Goal: Find contact information: Find contact information

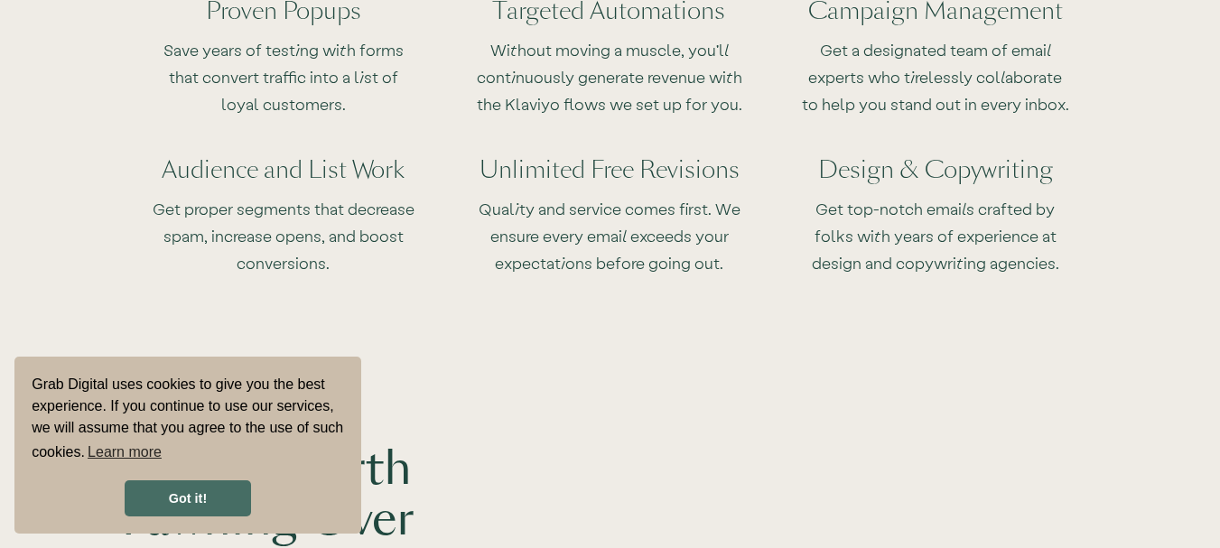
click at [172, 509] on link "Got it!" at bounding box center [188, 498] width 126 height 36
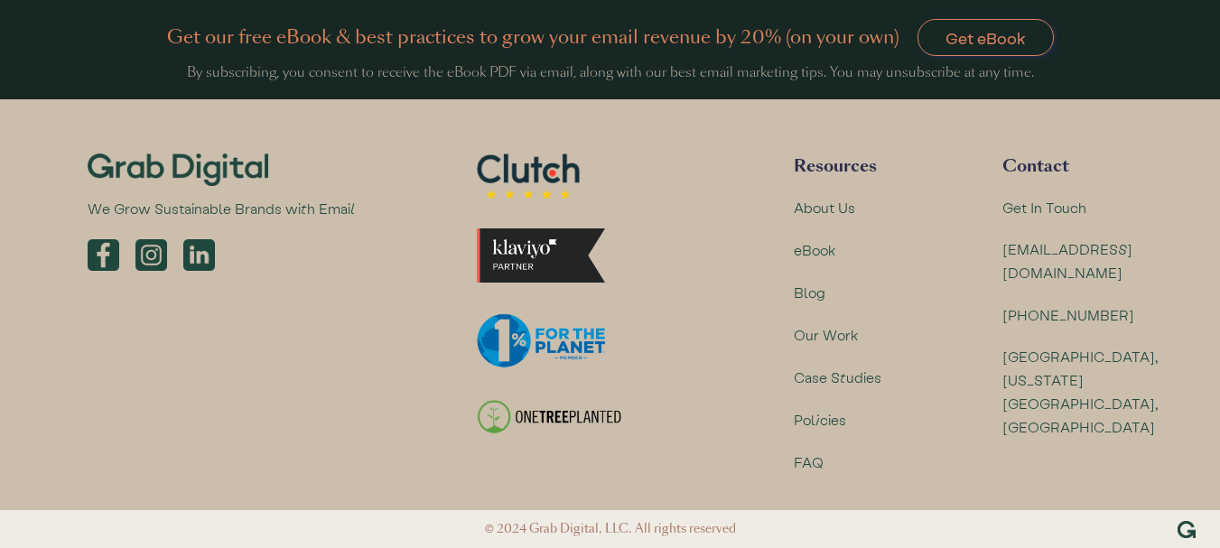
scroll to position [4560, 0]
click at [824, 216] on div "About Us" at bounding box center [825, 207] width 62 height 23
click at [821, 209] on div "About Us" at bounding box center [825, 207] width 62 height 23
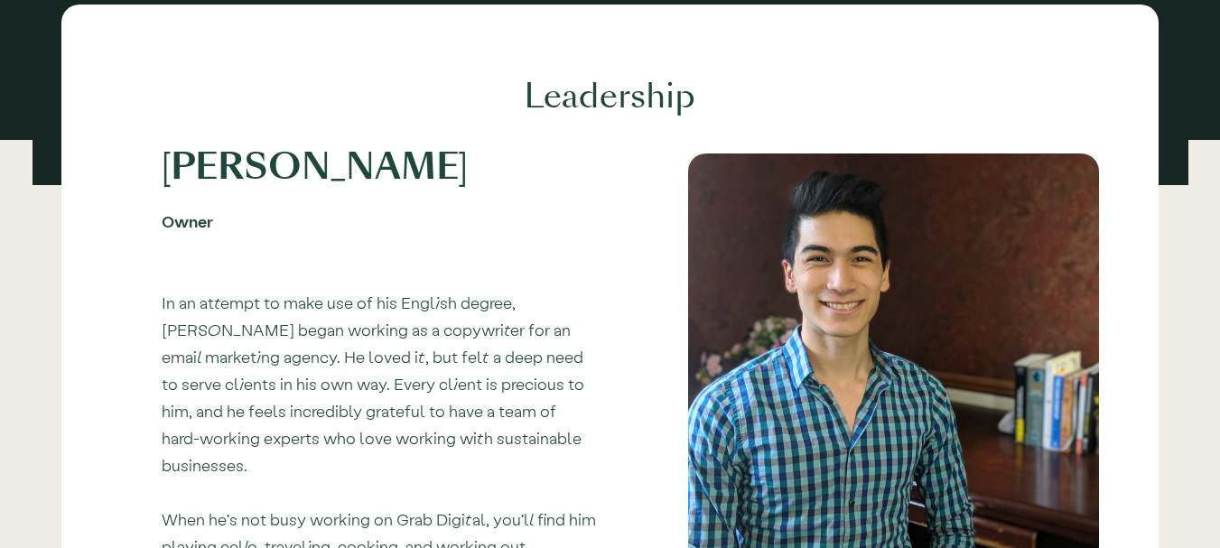
scroll to position [361, 0]
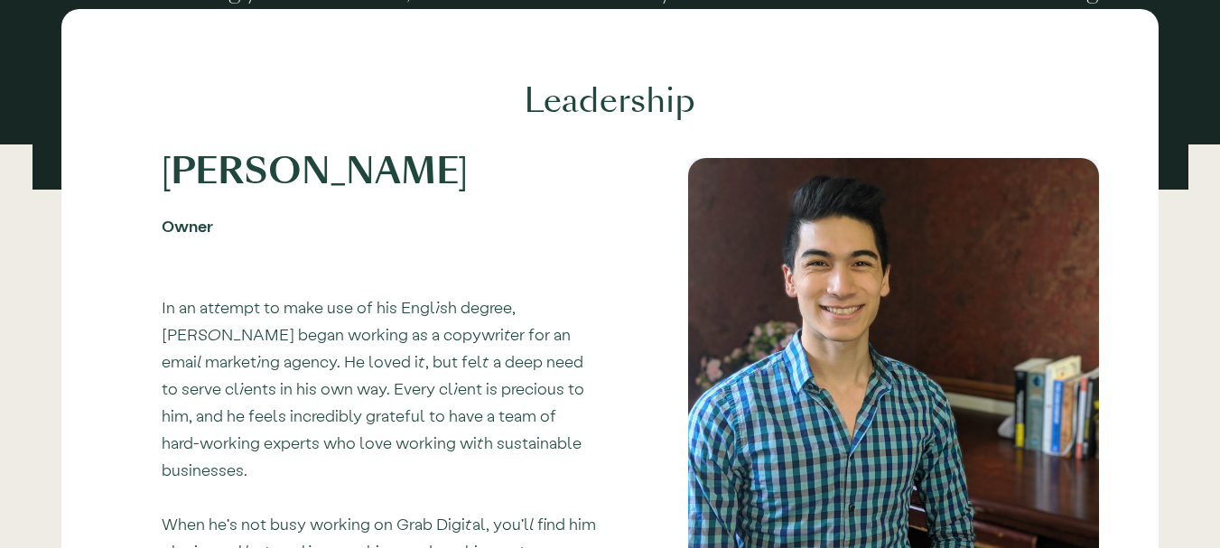
click at [173, 172] on h1 "[PERSON_NAME]" at bounding box center [380, 171] width 436 height 27
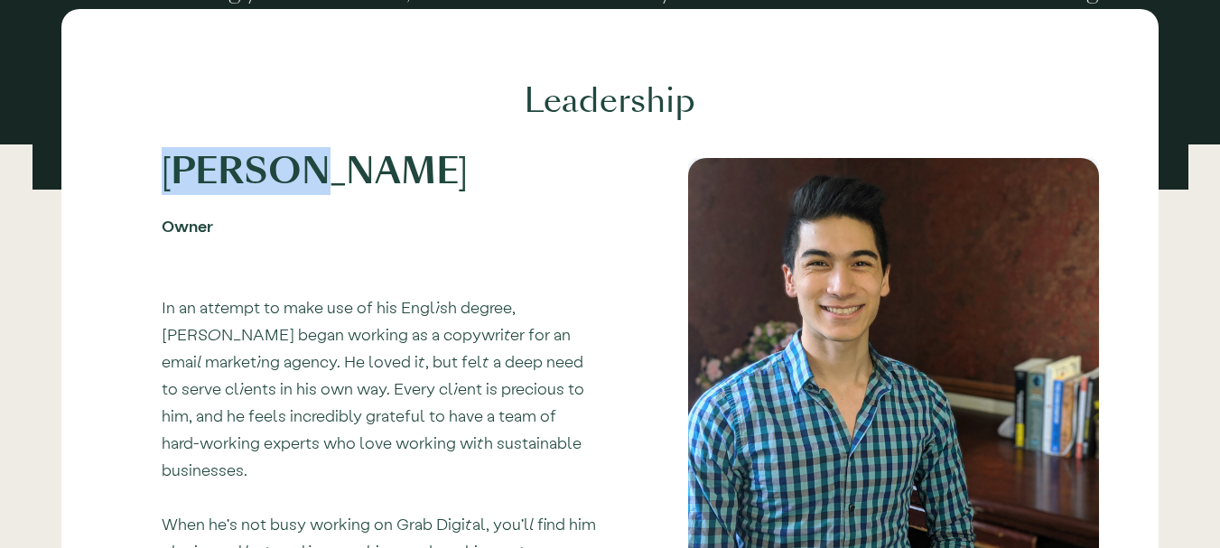
click at [173, 172] on h1 "[PERSON_NAME]" at bounding box center [380, 171] width 436 height 27
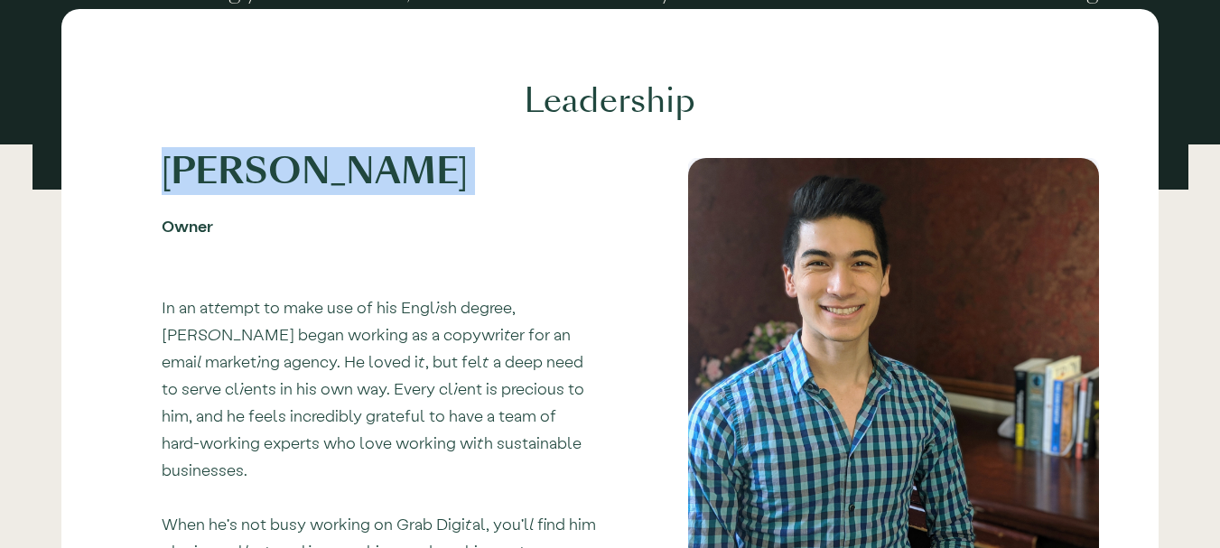
click at [173, 172] on h1 "[PERSON_NAME]" at bounding box center [380, 171] width 436 height 27
copy h1 "[PERSON_NAME]"
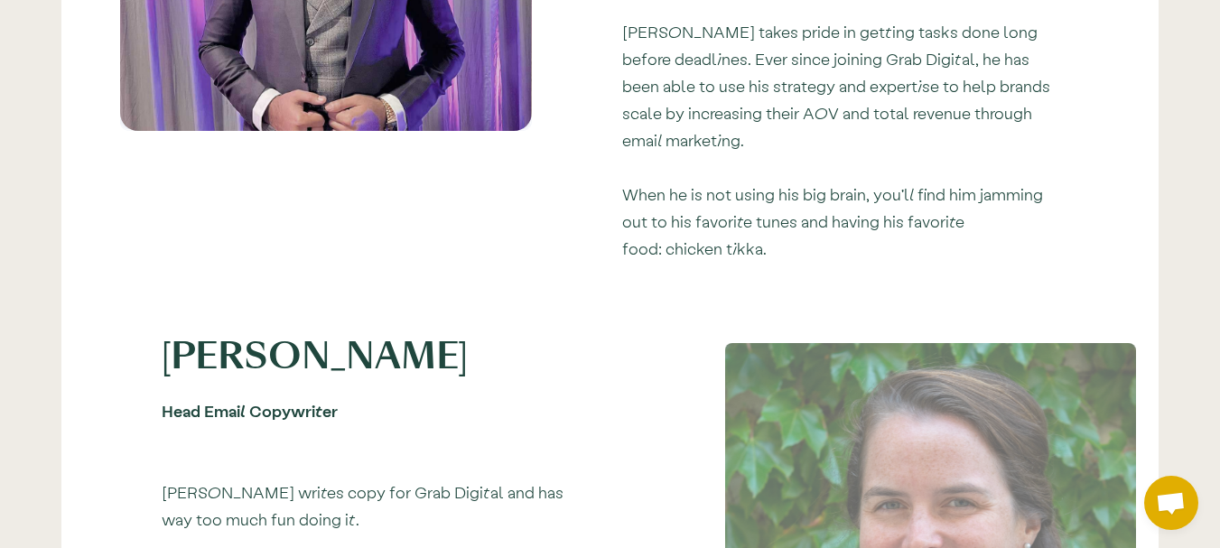
scroll to position [1445, 0]
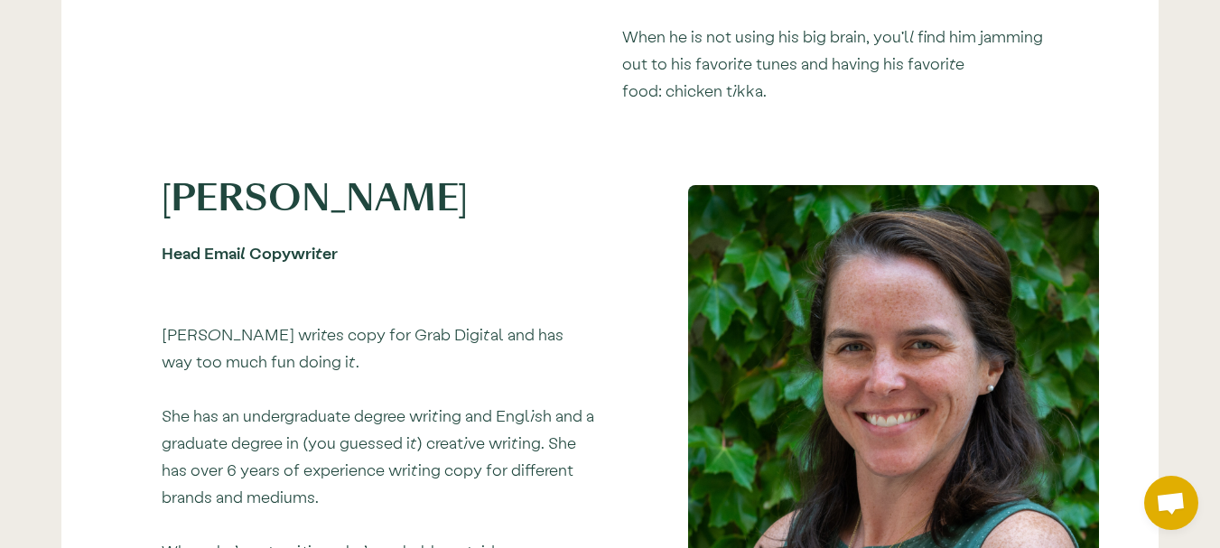
click at [358, 196] on h1 "[PERSON_NAME]" at bounding box center [380, 198] width 436 height 27
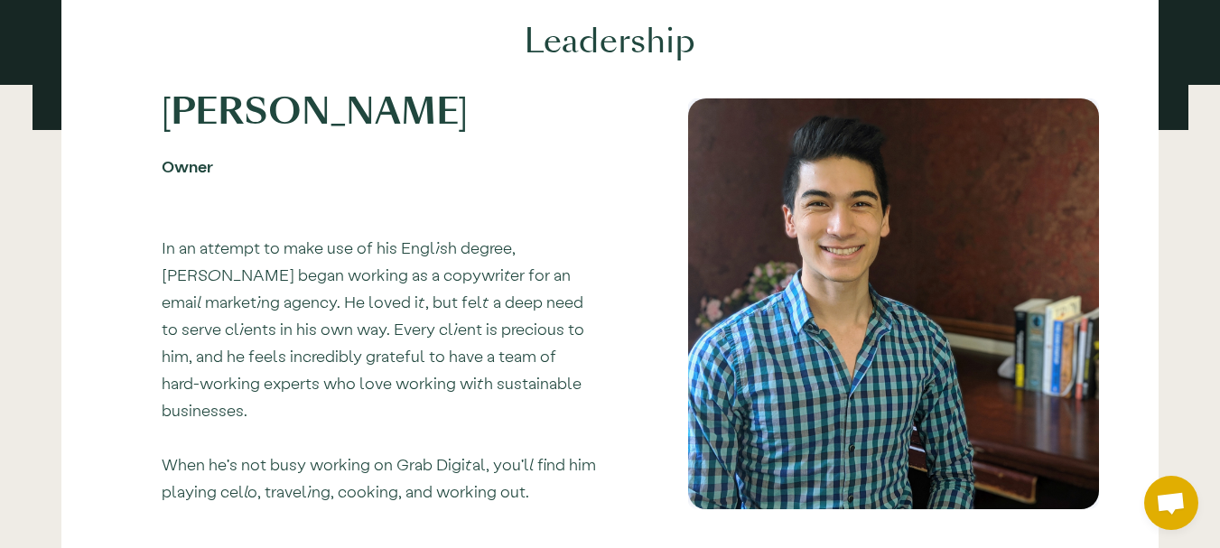
scroll to position [361, 0]
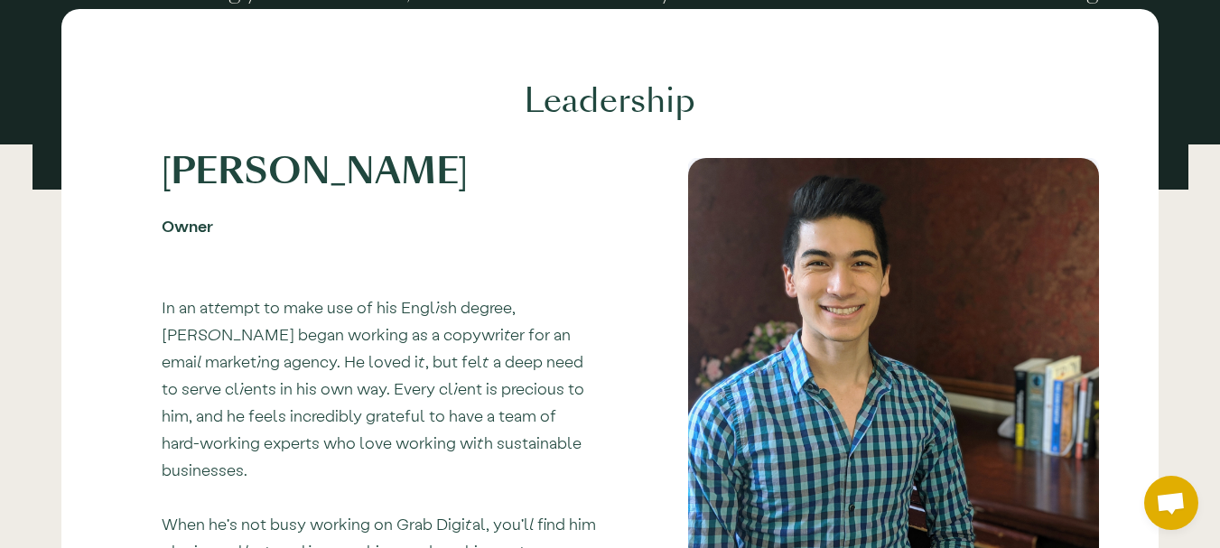
click at [188, 184] on h1 "[PERSON_NAME]" at bounding box center [380, 171] width 436 height 27
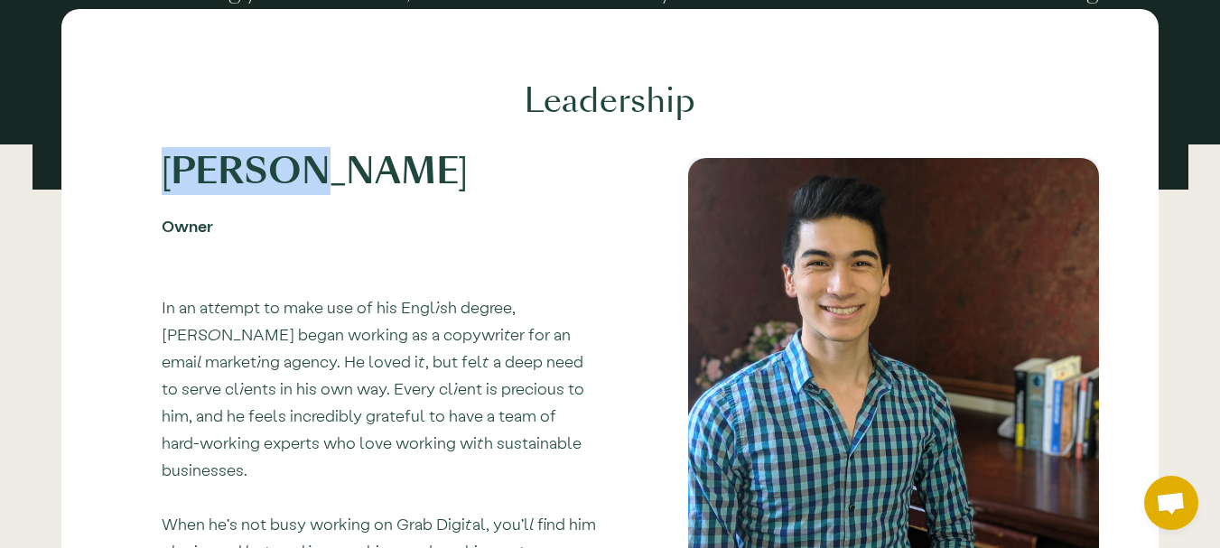
click at [188, 184] on h1 "[PERSON_NAME]" at bounding box center [380, 171] width 436 height 27
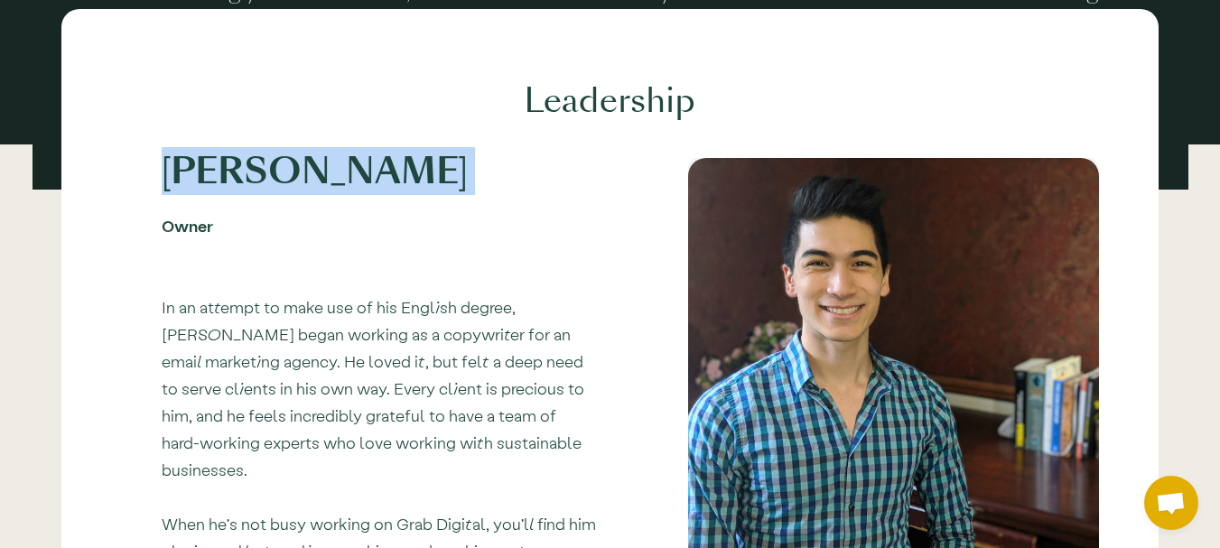
click at [188, 184] on h1 "[PERSON_NAME]" at bounding box center [380, 171] width 436 height 27
copy h1 "[PERSON_NAME]"
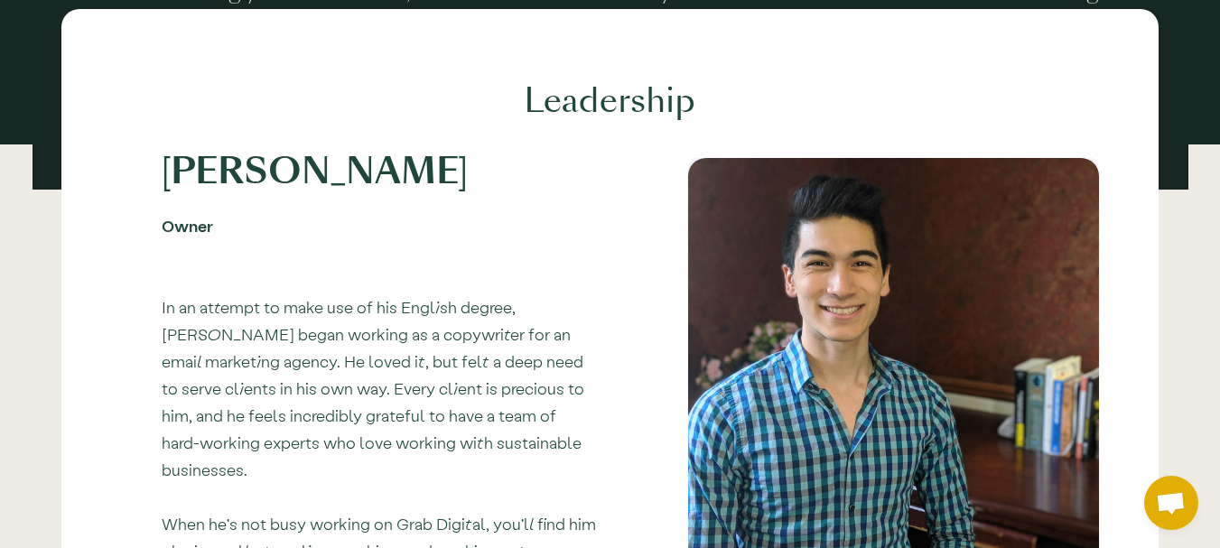
click at [199, 228] on div "Owner" at bounding box center [380, 225] width 436 height 27
copy div "Owner"
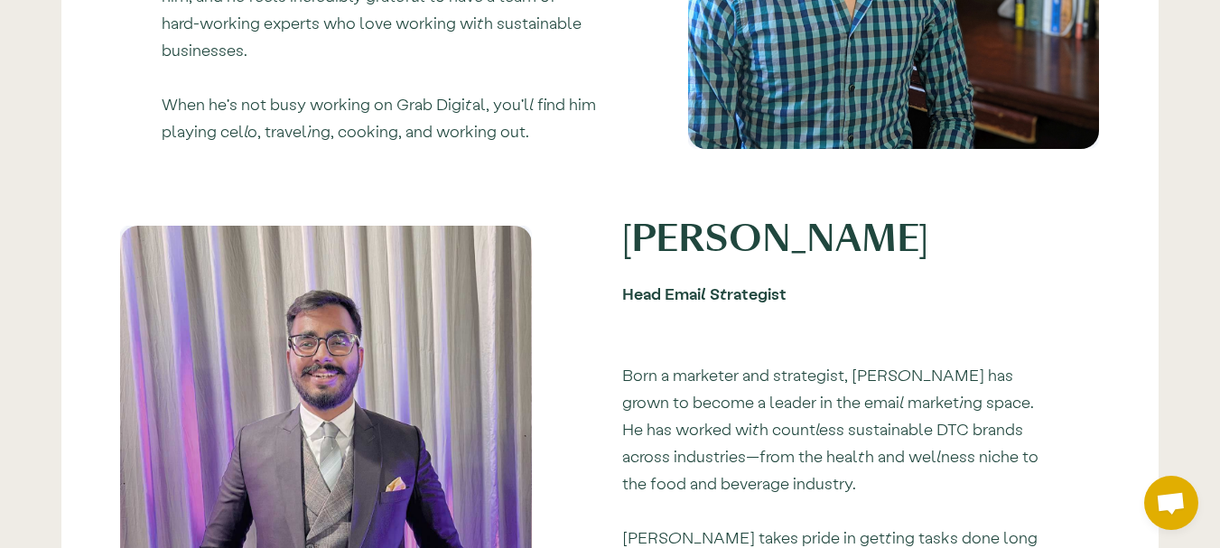
scroll to position [813, 0]
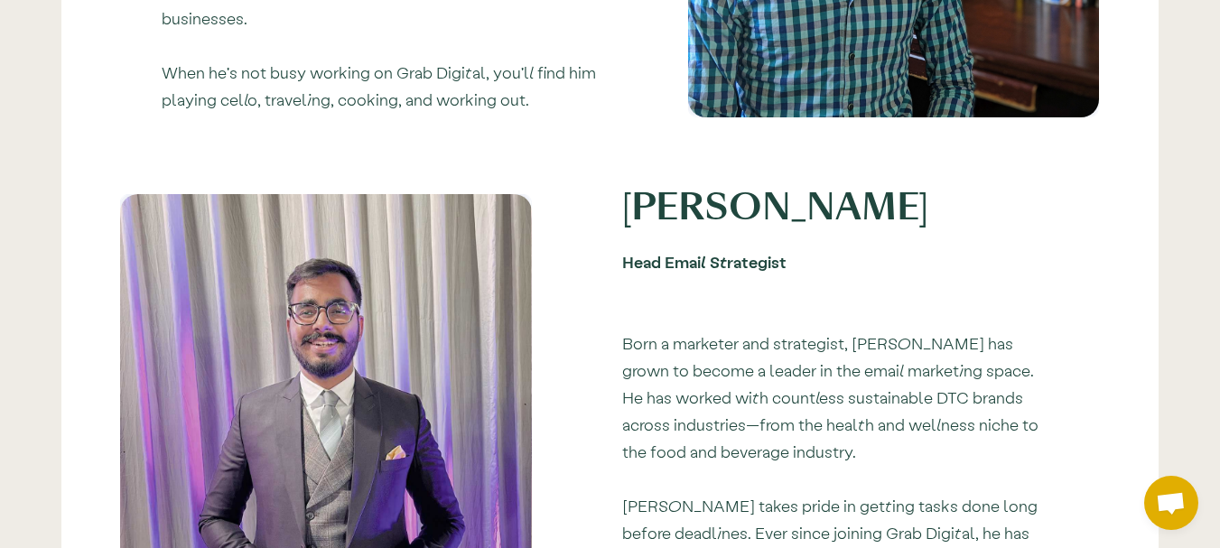
click at [698, 196] on h1 "[PERSON_NAME]" at bounding box center [840, 207] width 436 height 27
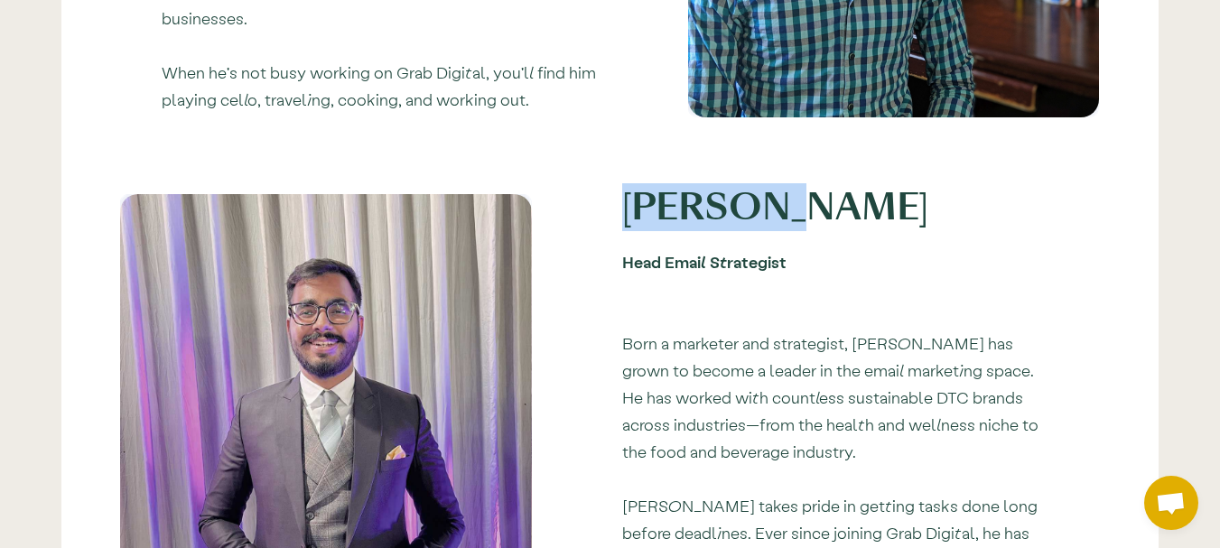
click at [698, 196] on h1 "[PERSON_NAME]" at bounding box center [840, 207] width 436 height 27
copy h1 "[PERSON_NAME]"
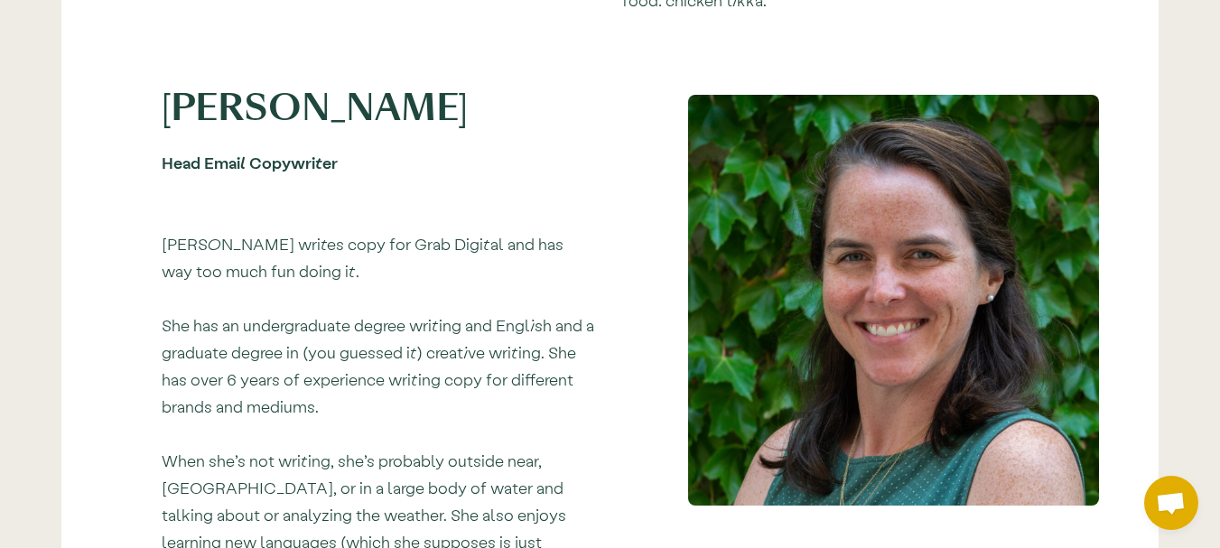
scroll to position [1806, 0]
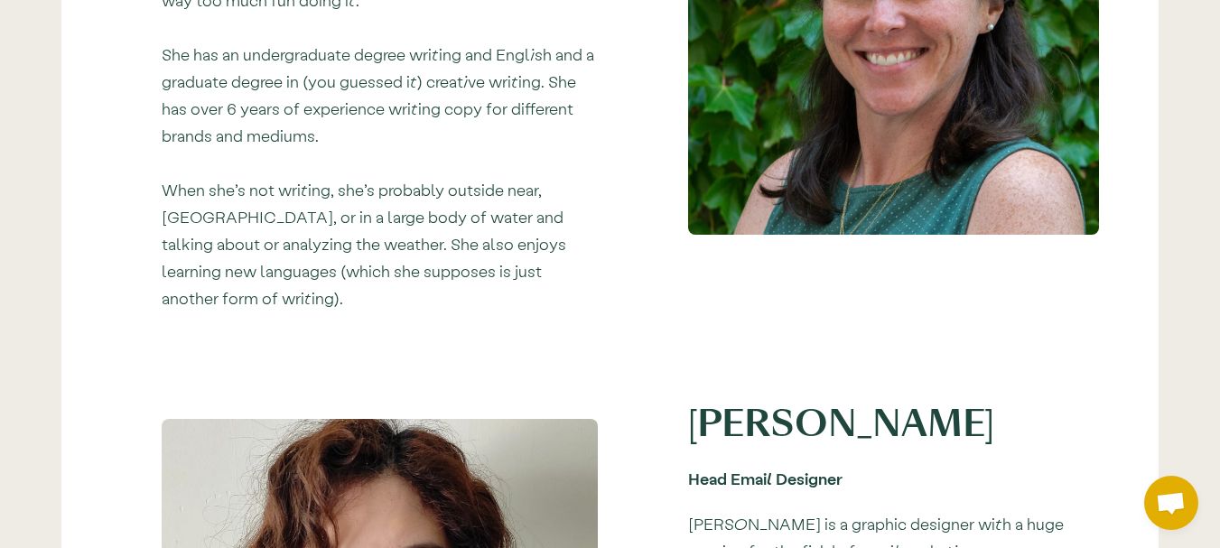
click at [726, 411] on h1 "[PERSON_NAME]" at bounding box center [893, 424] width 411 height 27
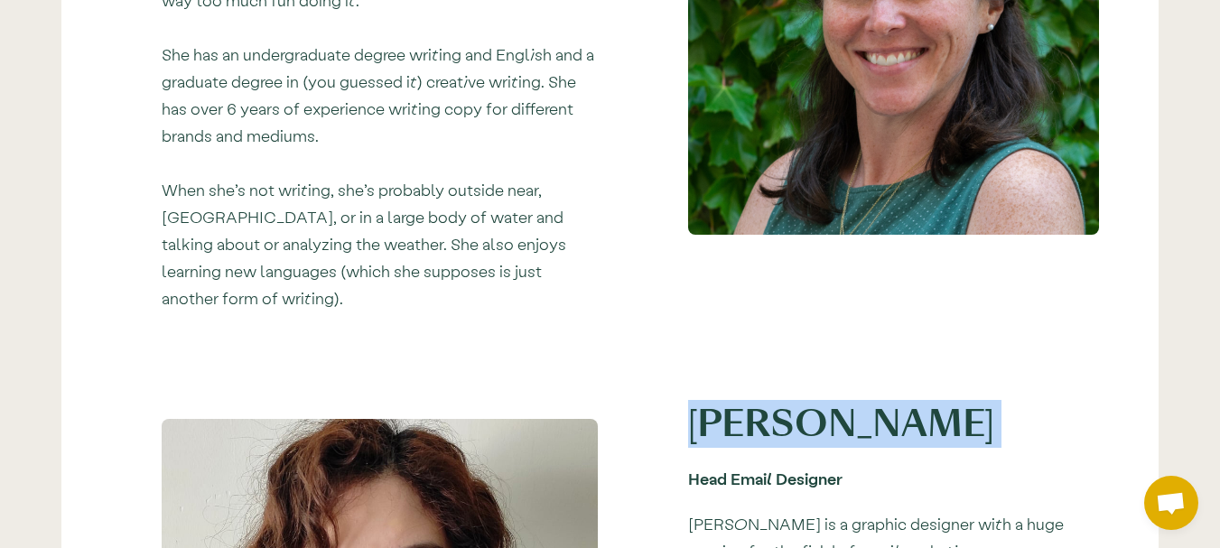
click at [726, 411] on h1 "[PERSON_NAME]" at bounding box center [893, 424] width 411 height 27
copy h1 "[PERSON_NAME]"
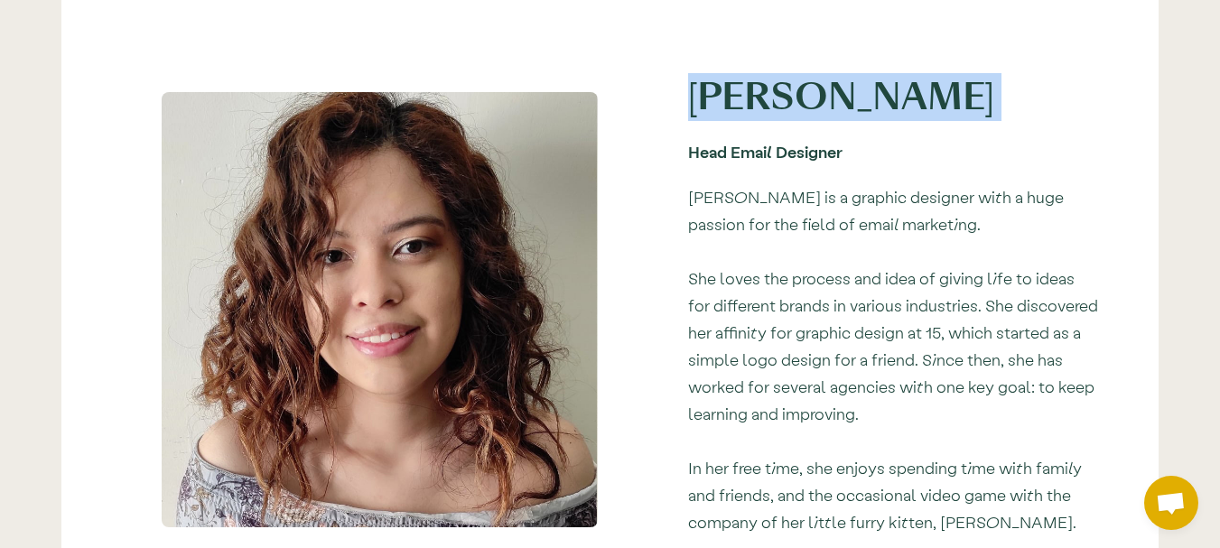
scroll to position [2348, 0]
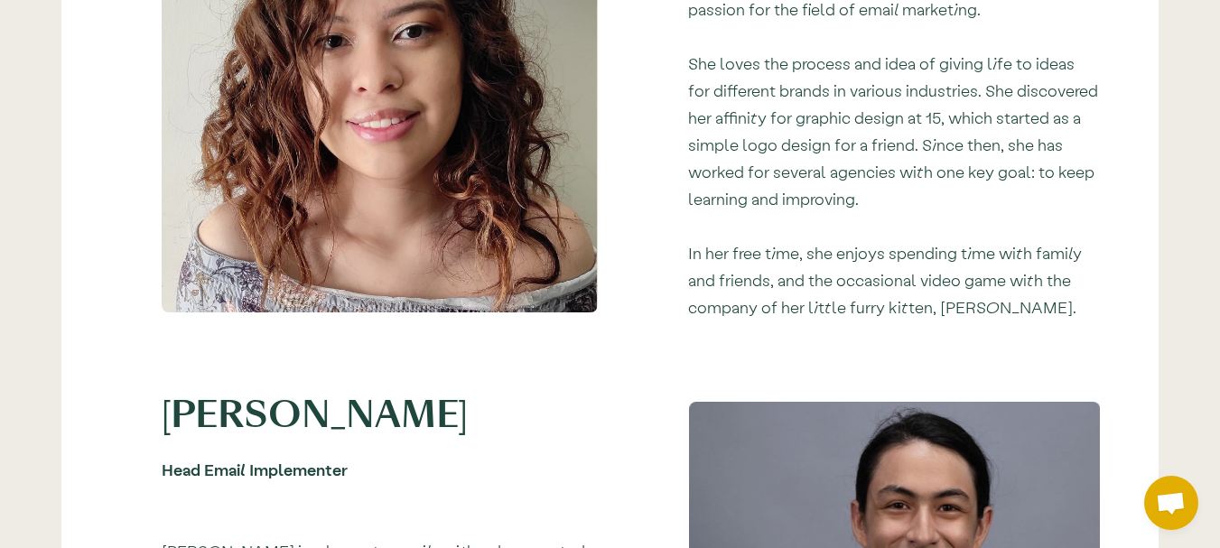
click at [230, 402] on h1 "[PERSON_NAME]" at bounding box center [380, 415] width 436 height 27
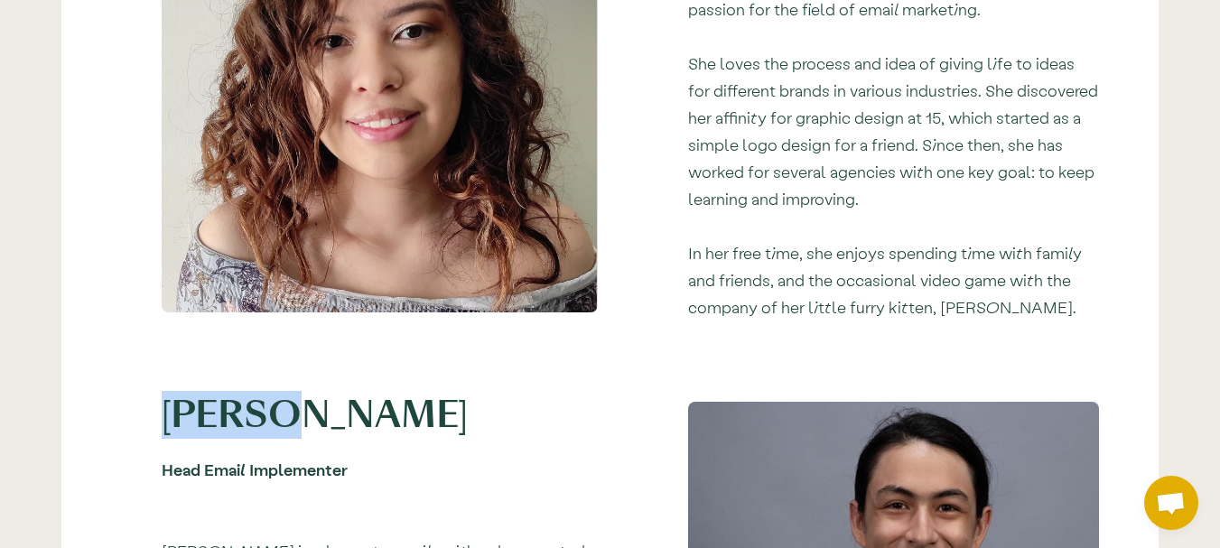
click at [230, 402] on h1 "[PERSON_NAME]" at bounding box center [380, 415] width 436 height 27
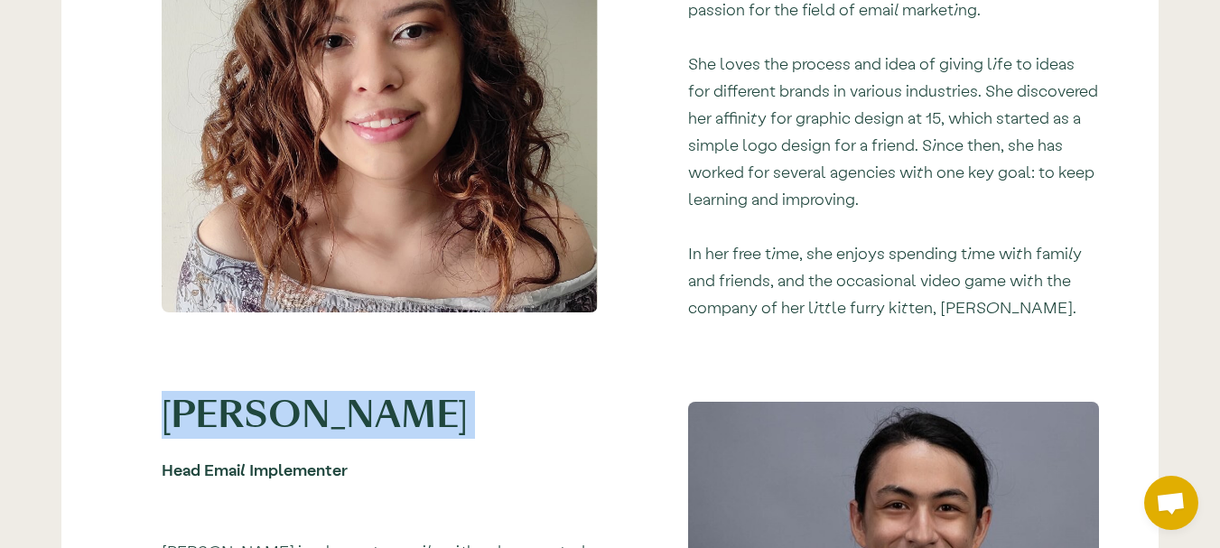
click at [230, 402] on h1 "[PERSON_NAME]" at bounding box center [380, 415] width 436 height 27
copy h1 "[PERSON_NAME]"
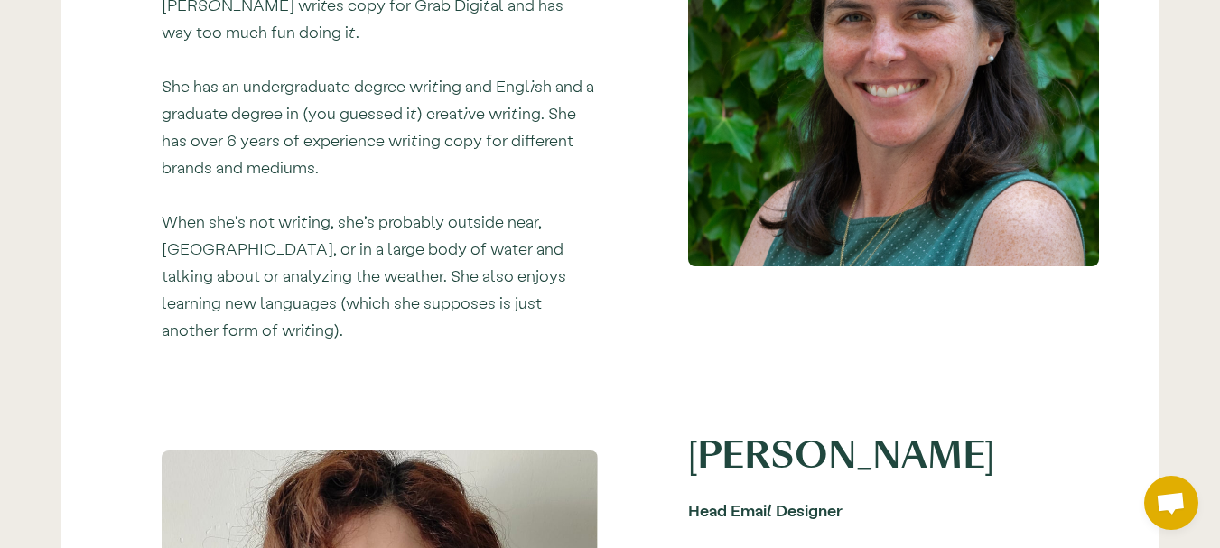
scroll to position [1806, 0]
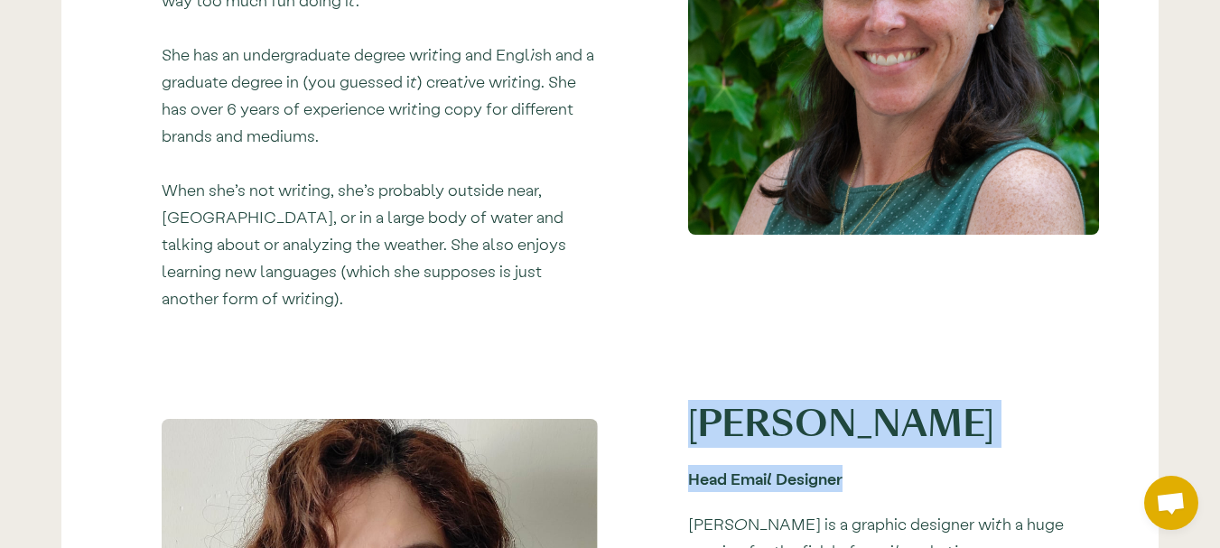
drag, startPoint x: 843, startPoint y: 441, endPoint x: 681, endPoint y: 368, distance: 177.9
copy div "[PERSON_NAME] Head Email Designer"
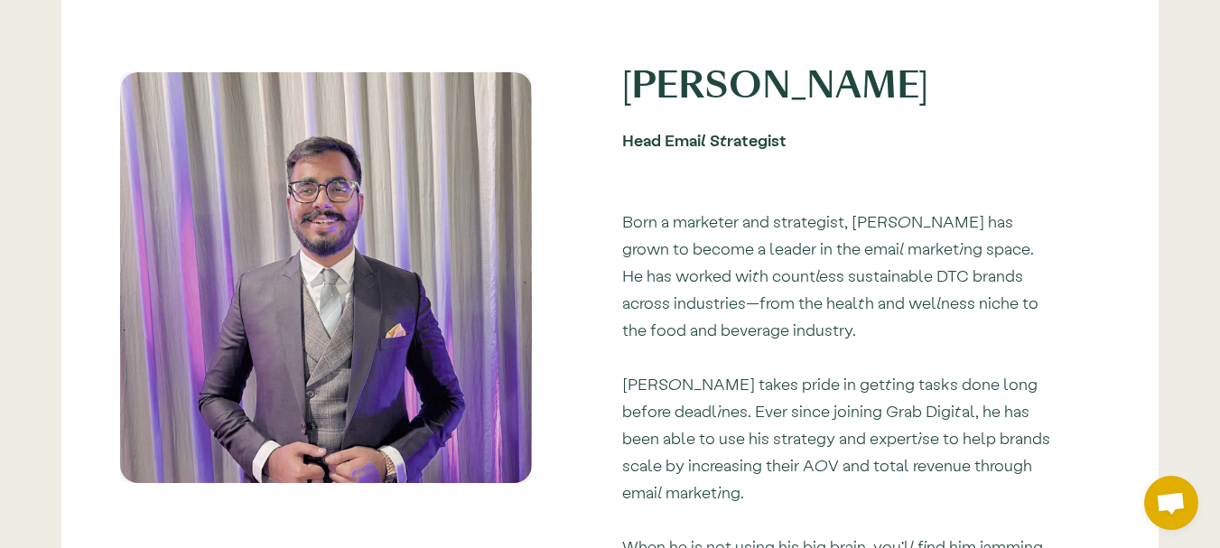
scroll to position [903, 0]
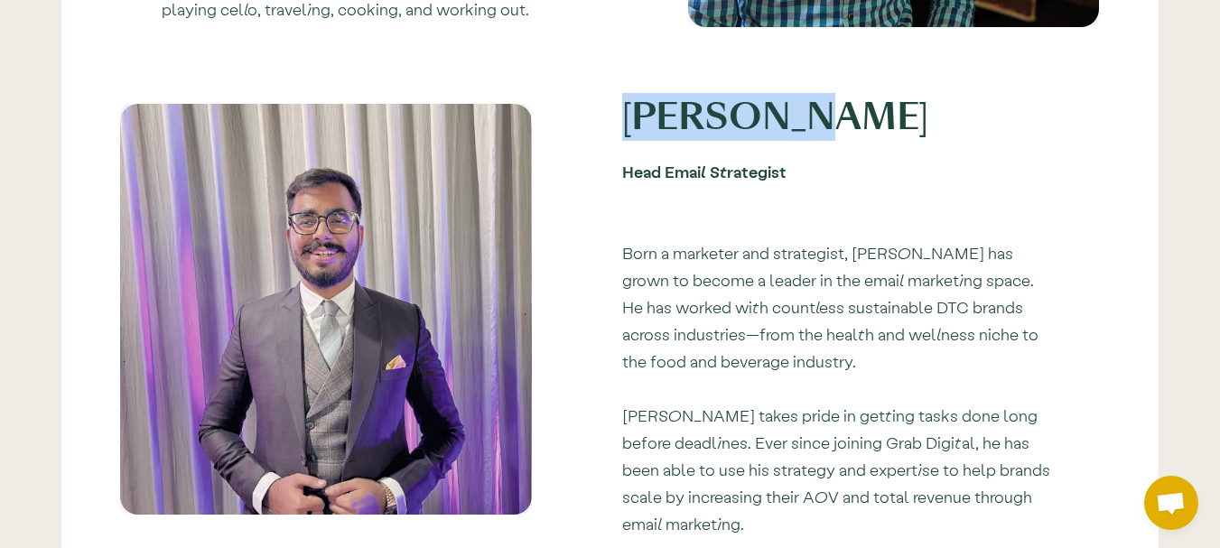
drag, startPoint x: 647, startPoint y: 96, endPoint x: 790, endPoint y: 93, distance: 143.6
click at [790, 104] on h1 "[PERSON_NAME]" at bounding box center [840, 117] width 436 height 27
copy h1 "[PERSON_NAME]"
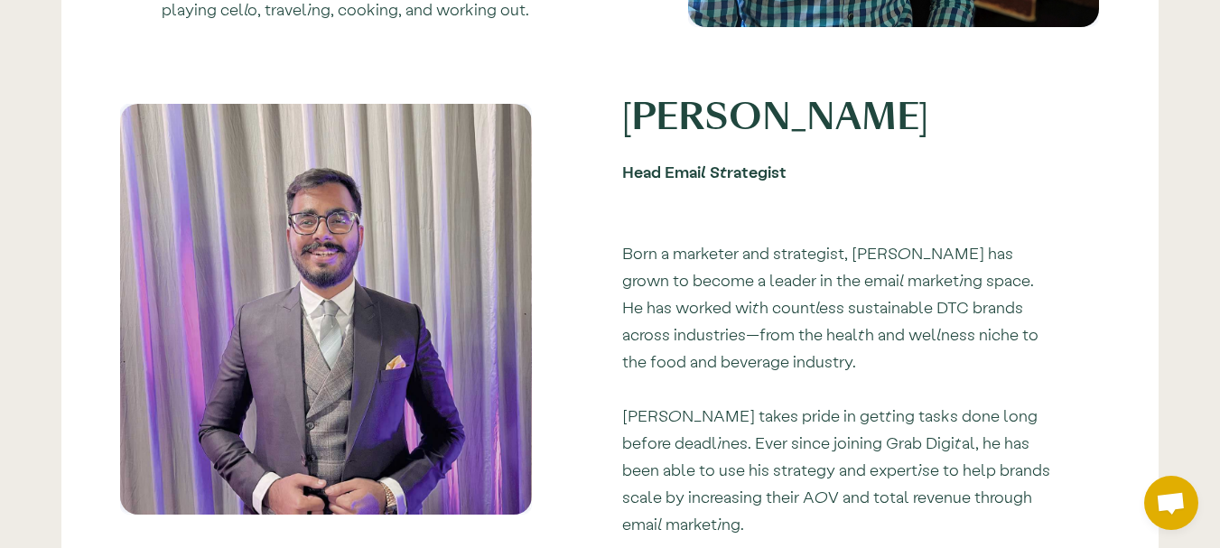
click at [690, 86] on div at bounding box center [609, 95] width 979 height 18
click at [715, 116] on h1 "[PERSON_NAME]" at bounding box center [840, 117] width 436 height 27
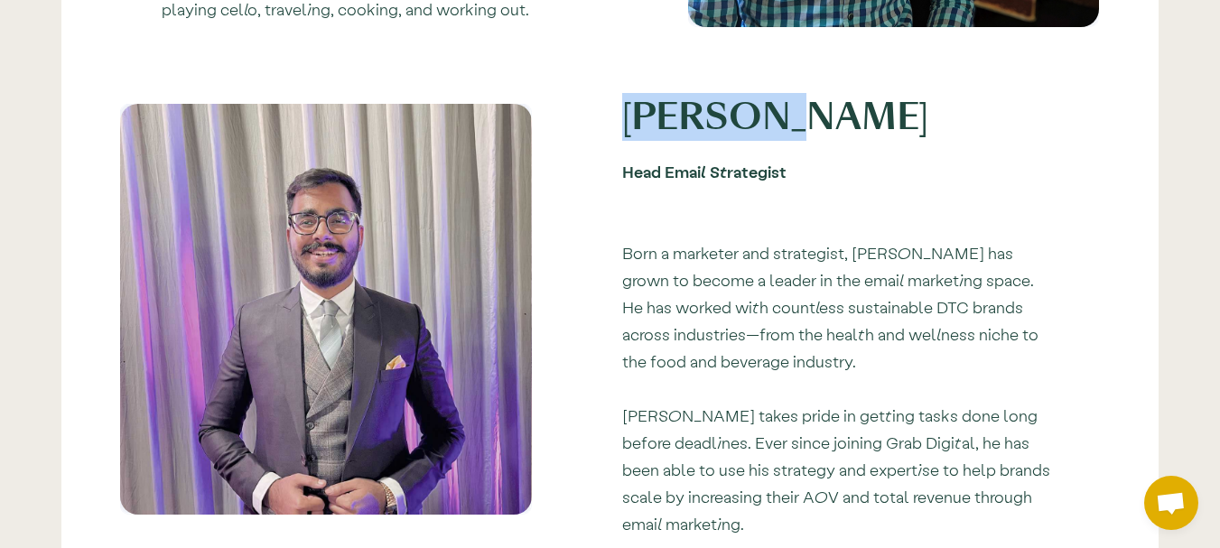
click at [715, 116] on h1 "[PERSON_NAME]" at bounding box center [840, 117] width 436 height 27
copy h1 "[PERSON_NAME]"
click at [680, 112] on h1 "[PERSON_NAME]" at bounding box center [840, 117] width 436 height 27
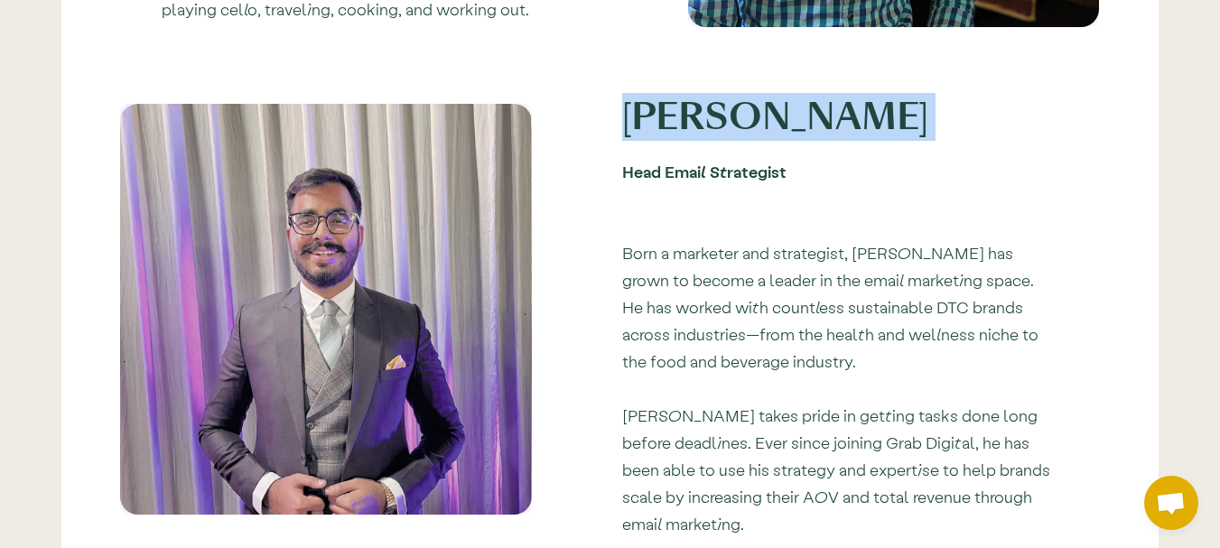
click at [680, 112] on h1 "[PERSON_NAME]" at bounding box center [840, 117] width 436 height 27
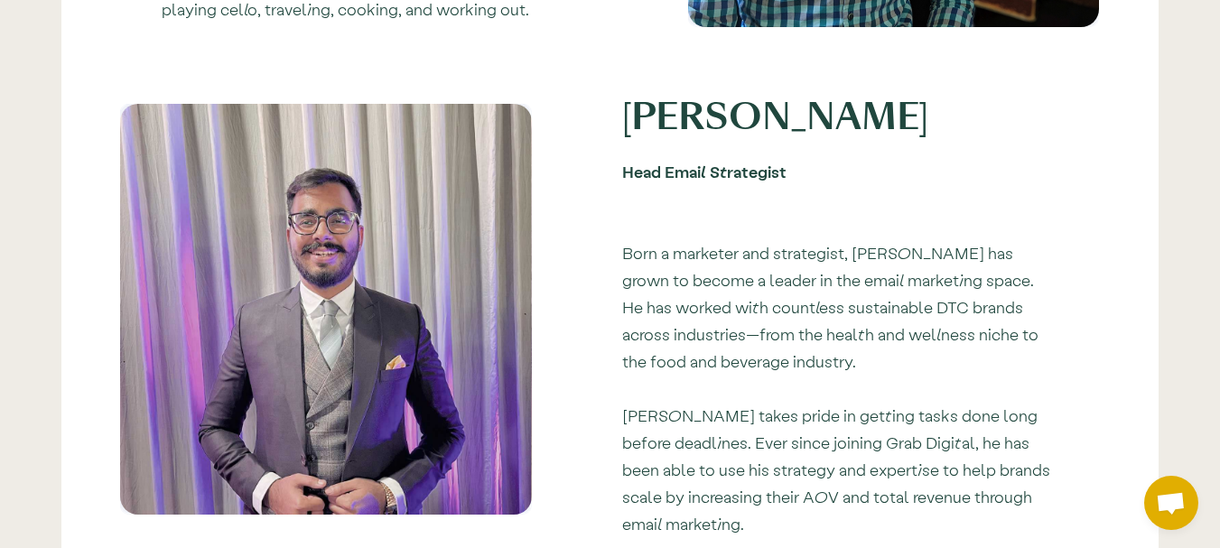
click at [675, 162] on div "Head Email Strategist" at bounding box center [840, 171] width 436 height 27
copy div "Head Email Strategist"
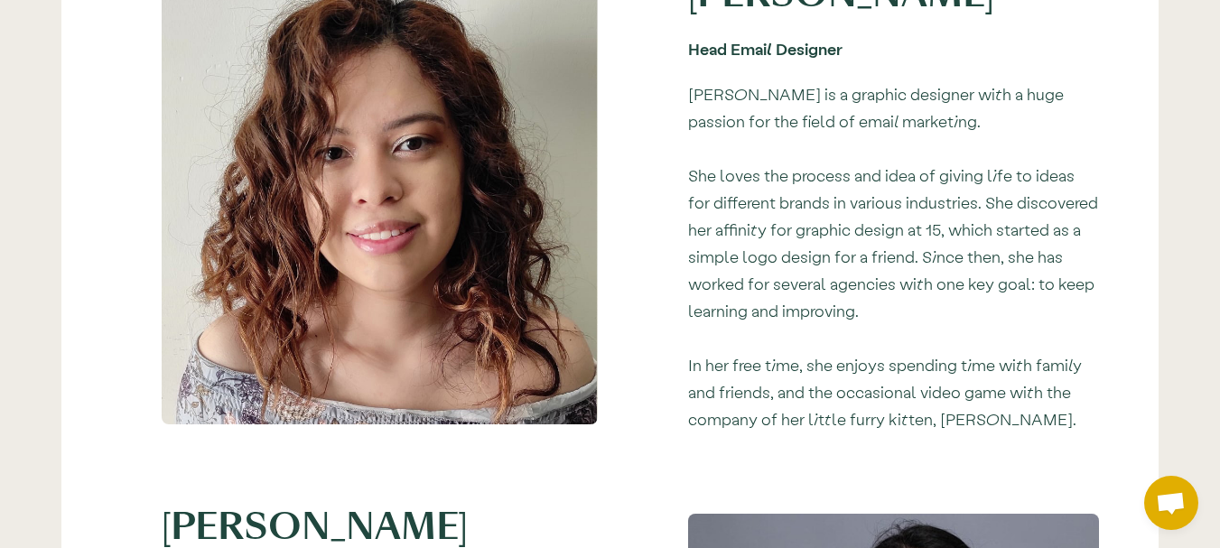
scroll to position [2348, 0]
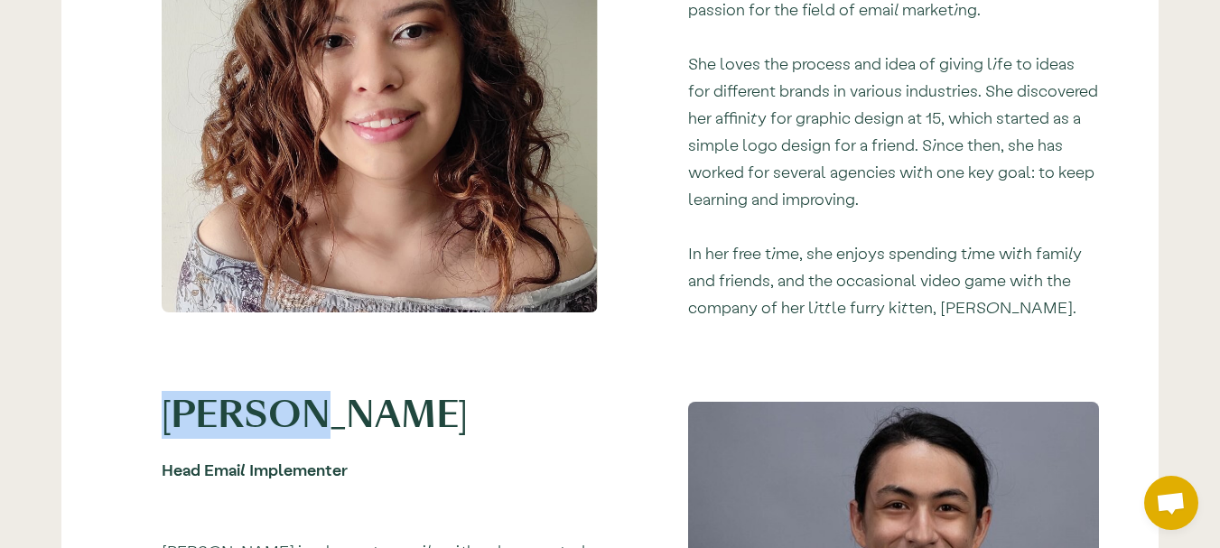
drag, startPoint x: 160, startPoint y: 379, endPoint x: 283, endPoint y: 379, distance: 122.8
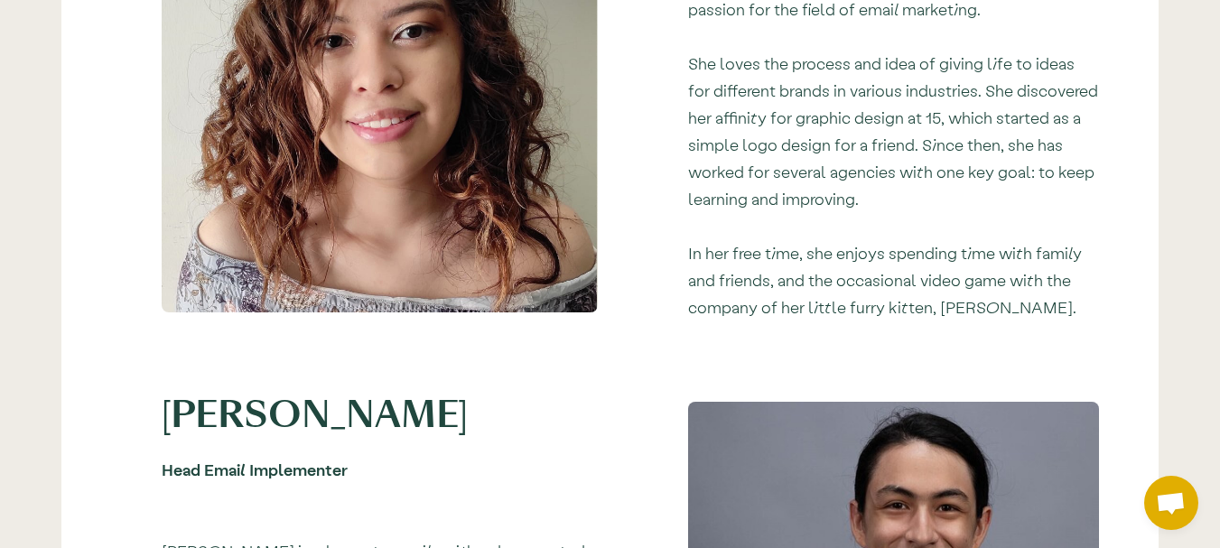
click at [208, 456] on div "Head Email Implementer" at bounding box center [380, 469] width 436 height 27
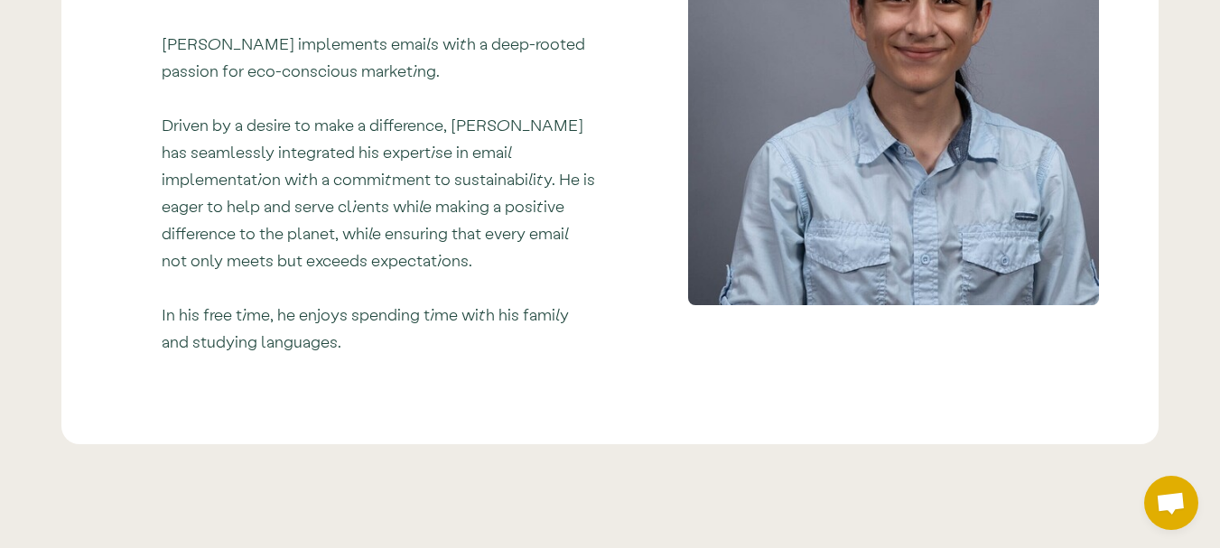
scroll to position [2619, 0]
